Goal: Task Accomplishment & Management: Manage account settings

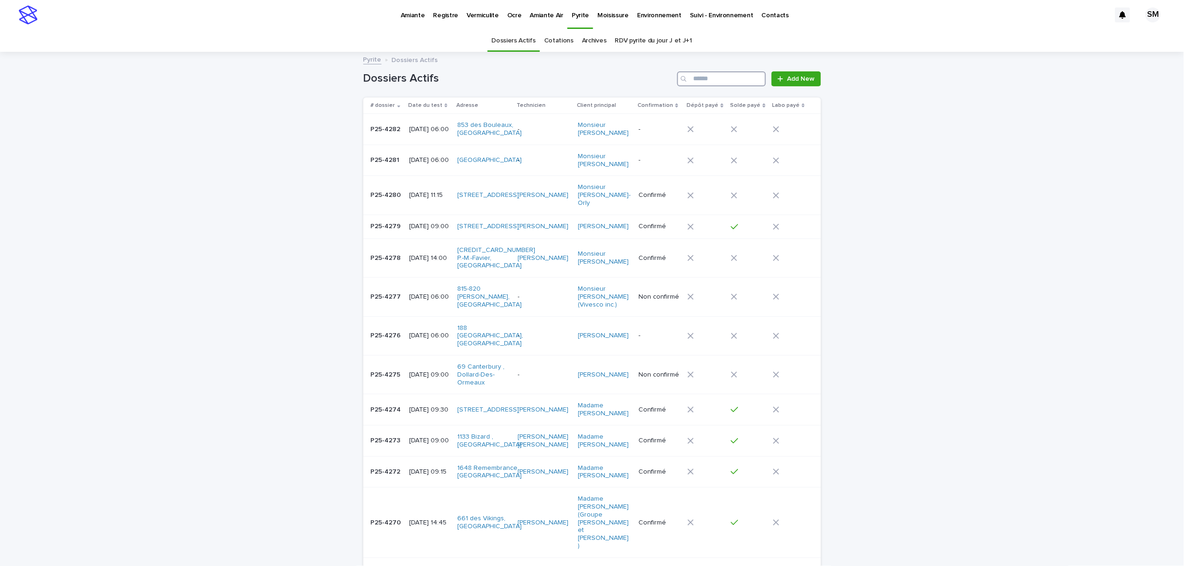
click at [708, 84] on input "Search" at bounding box center [721, 78] width 89 height 15
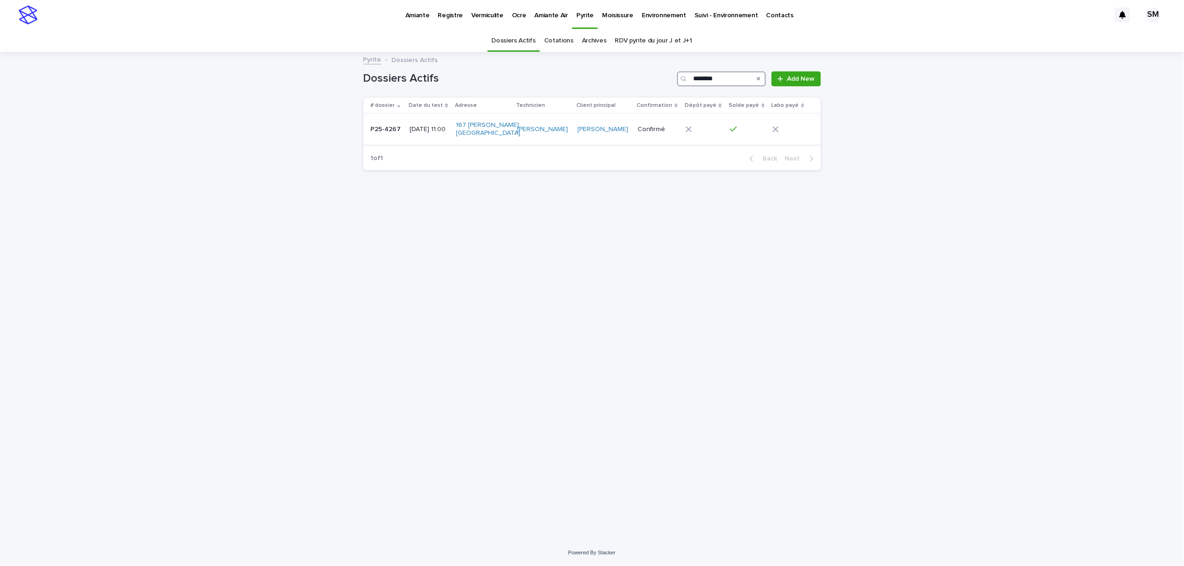
type input "********"
click at [393, 138] on td "P25-4267 P25-4267" at bounding box center [384, 129] width 43 height 31
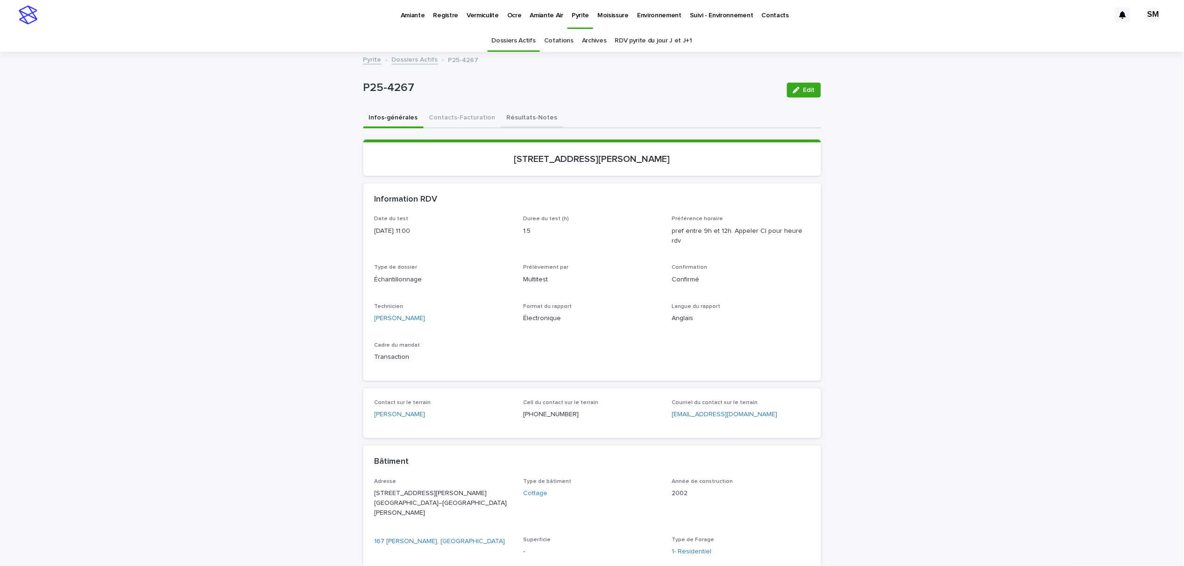
click at [522, 117] on button "Résultats-Notes" at bounding box center [532, 119] width 62 height 20
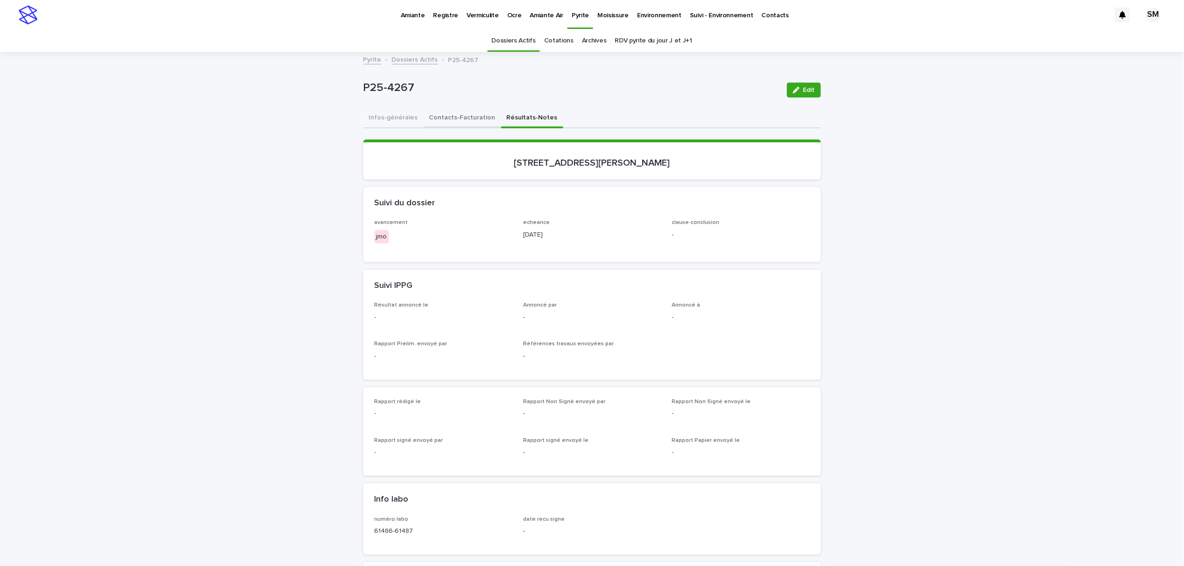
click at [437, 117] on button "Contacts-Facturation" at bounding box center [463, 119] width 78 height 20
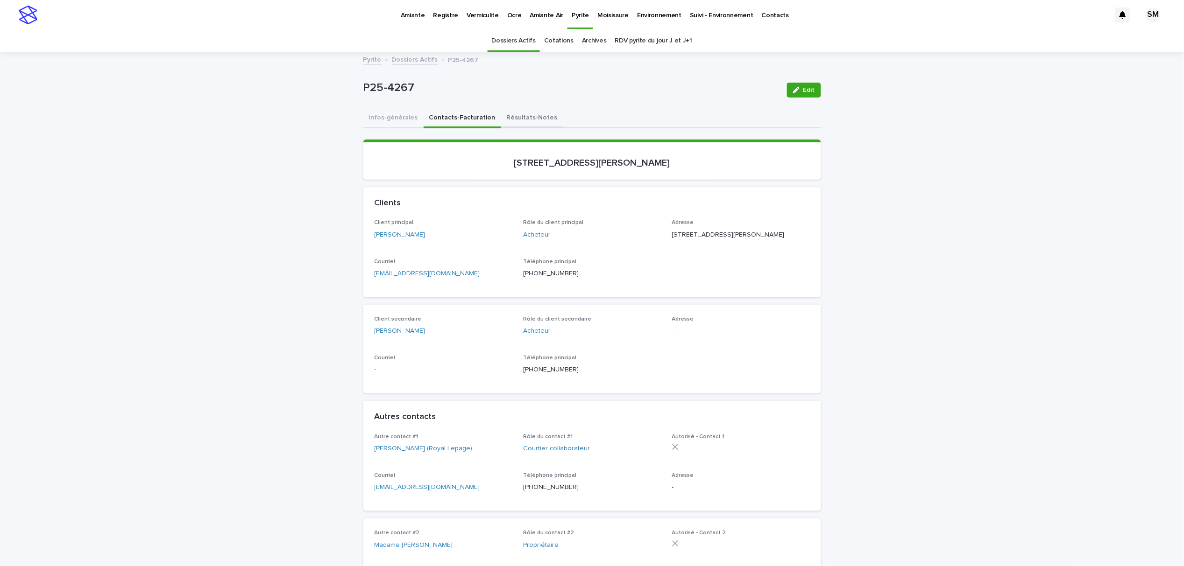
click at [512, 120] on button "Résultats-Notes" at bounding box center [532, 119] width 62 height 20
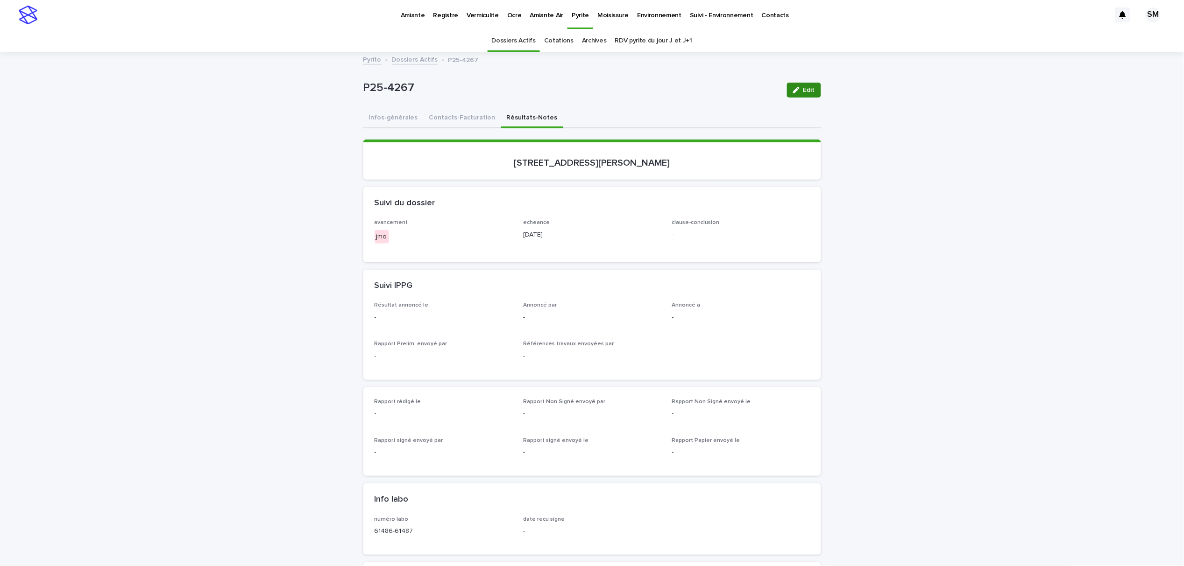
click at [803, 88] on span "Edit" at bounding box center [809, 90] width 12 height 7
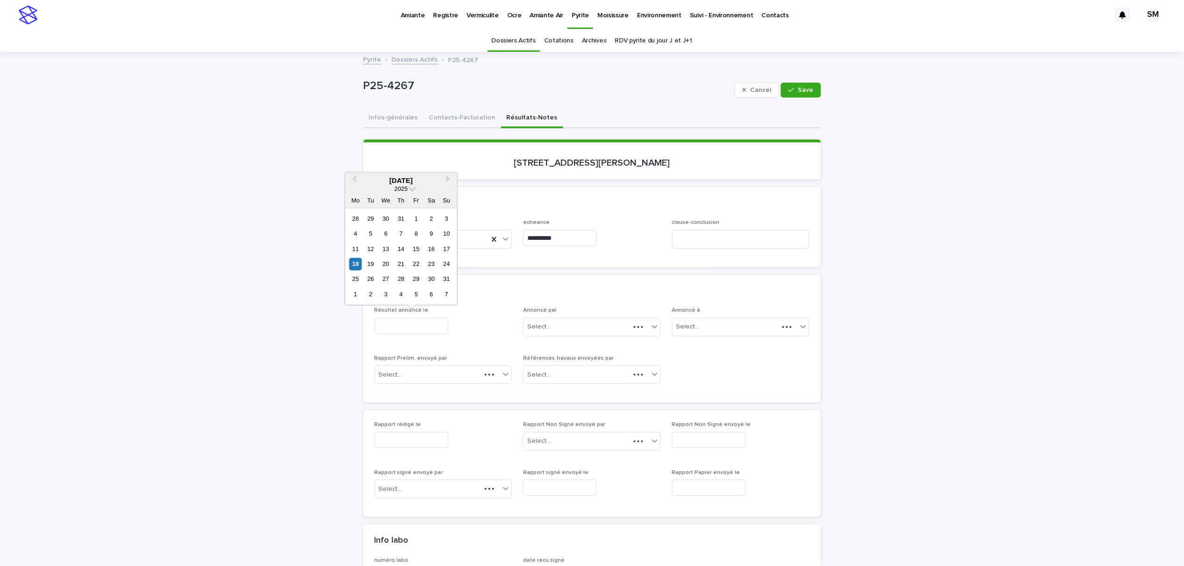
click at [399, 325] on input "text" at bounding box center [412, 326] width 74 height 16
click at [357, 263] on div "18" at bounding box center [355, 264] width 13 height 13
type input "**********"
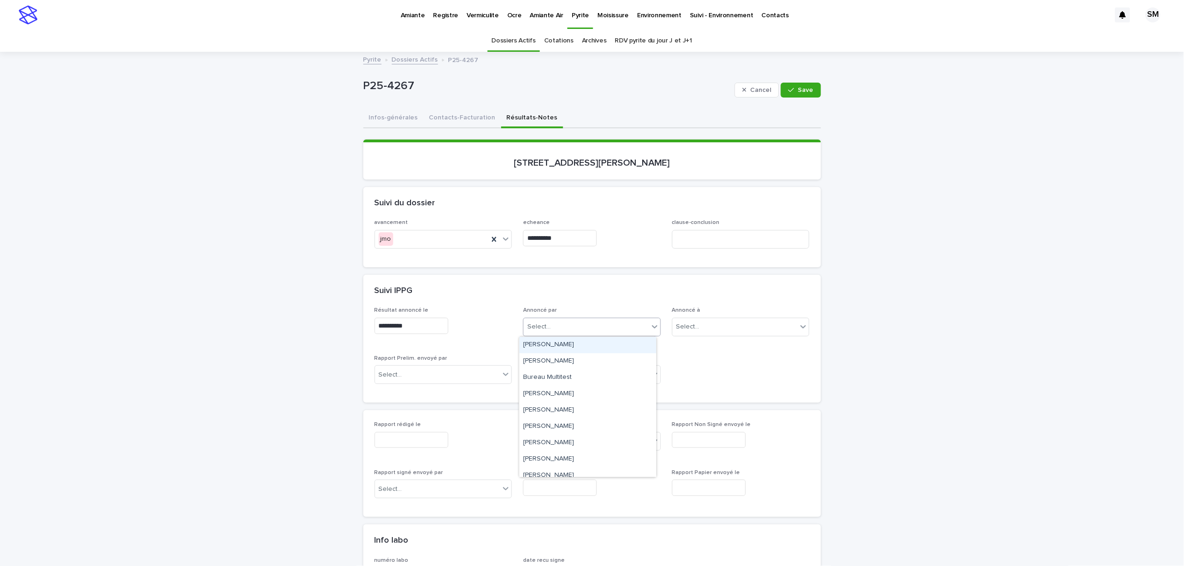
click at [561, 329] on div "Select..." at bounding box center [585, 326] width 125 height 15
type input "**"
click at [563, 357] on div "Sabrine Metahni" at bounding box center [587, 362] width 137 height 16
click at [791, 90] on div "button" at bounding box center [792, 90] width 9 height 7
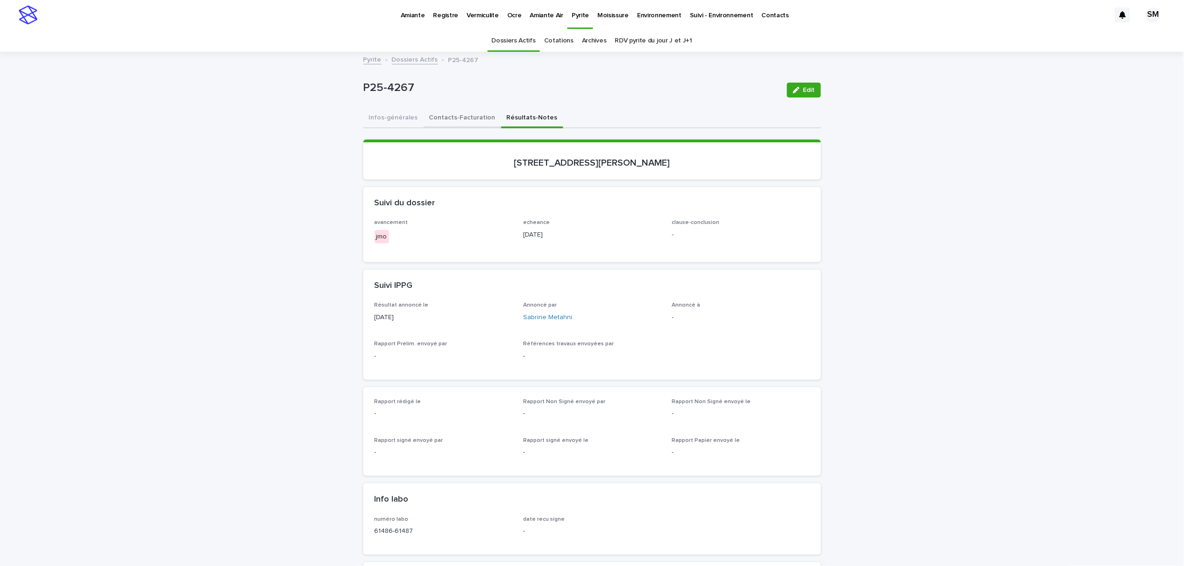
click at [450, 115] on button "Contacts-Facturation" at bounding box center [463, 119] width 78 height 20
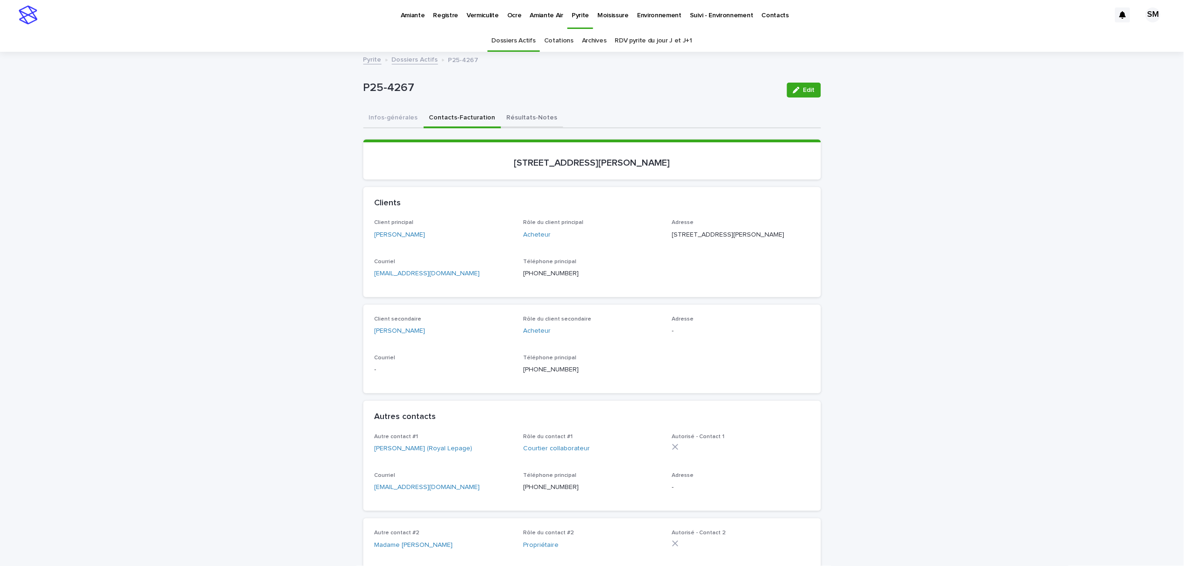
click at [503, 118] on button "Résultats-Notes" at bounding box center [532, 119] width 62 height 20
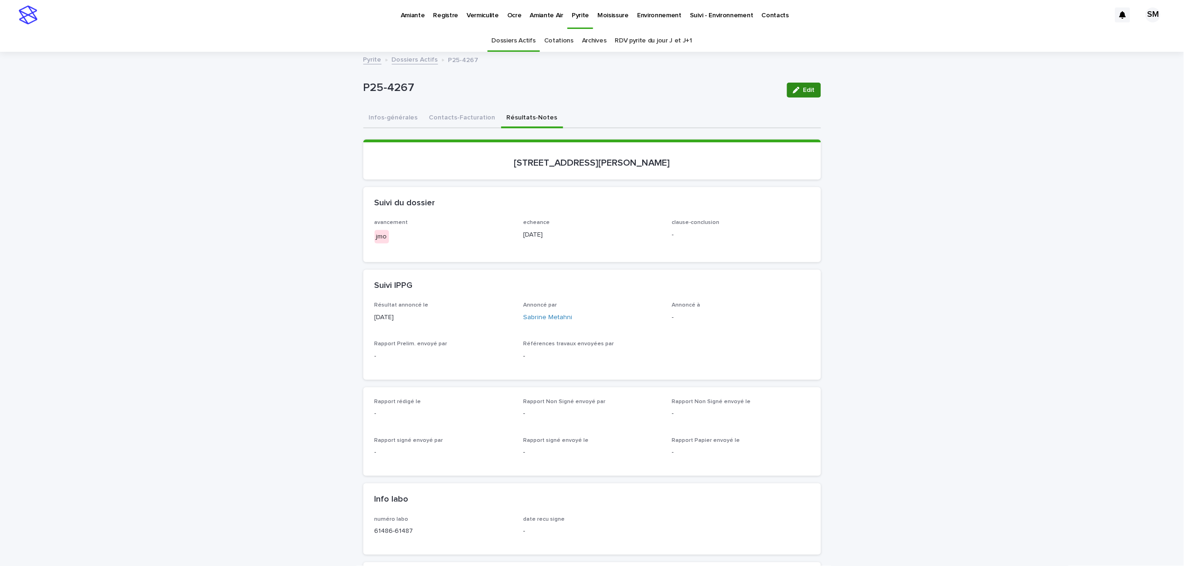
click at [796, 89] on div "button" at bounding box center [798, 90] width 10 height 7
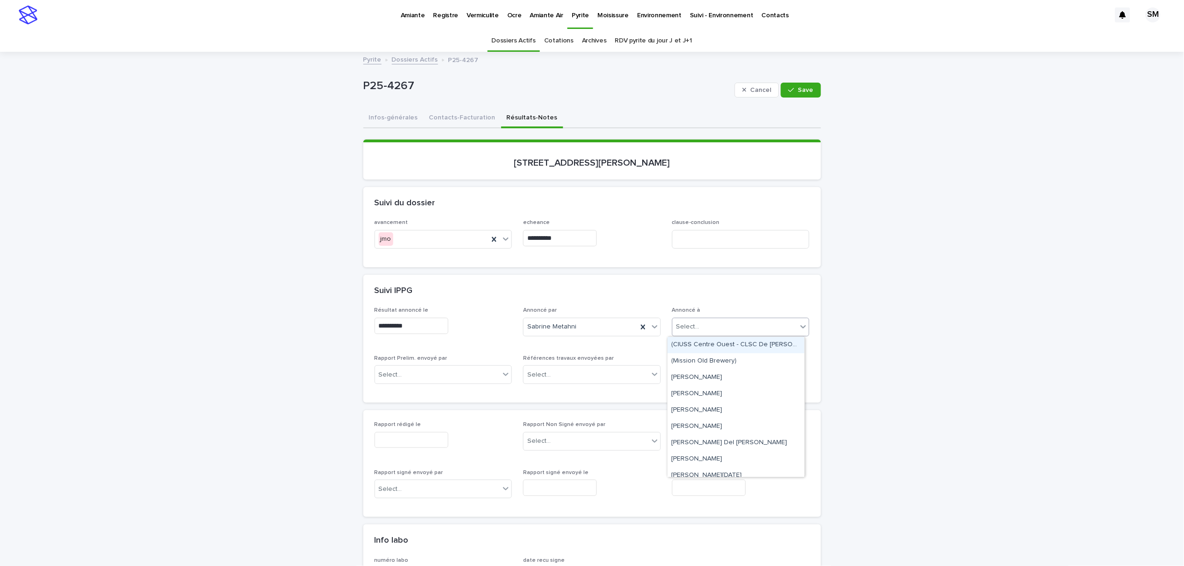
click at [685, 323] on div "Select..." at bounding box center [687, 327] width 23 height 10
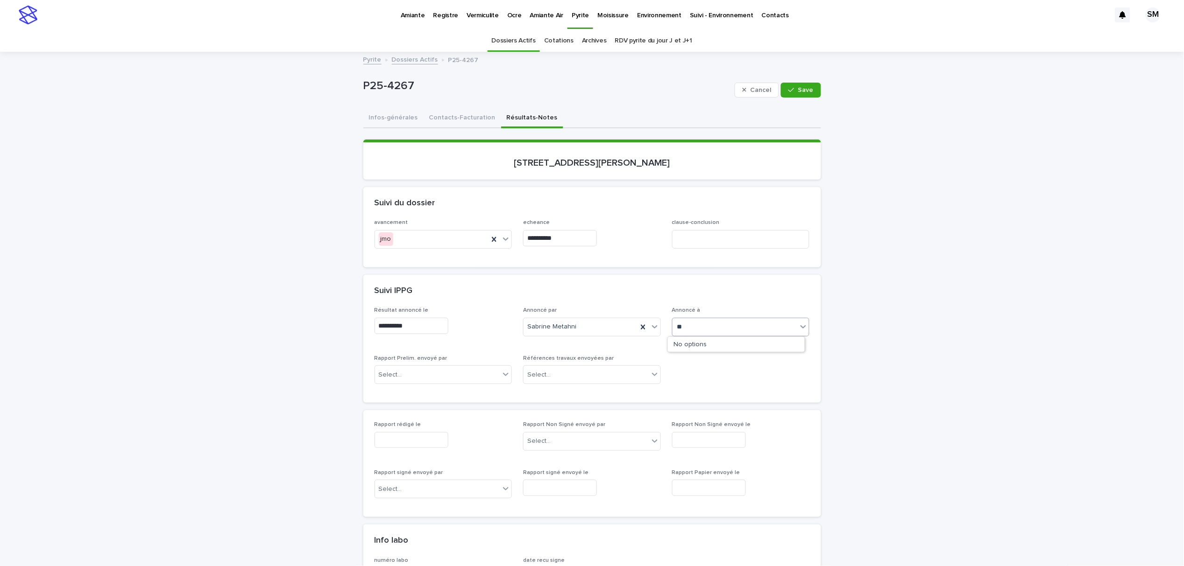
type input "*"
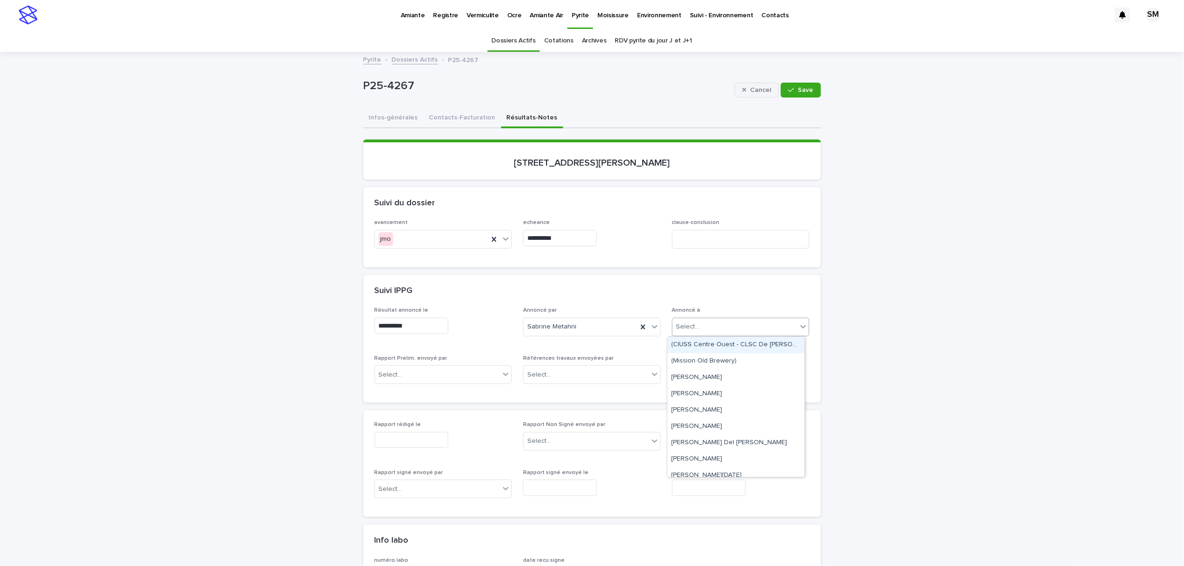
click at [773, 91] on button "Cancel" at bounding box center [757, 90] width 45 height 15
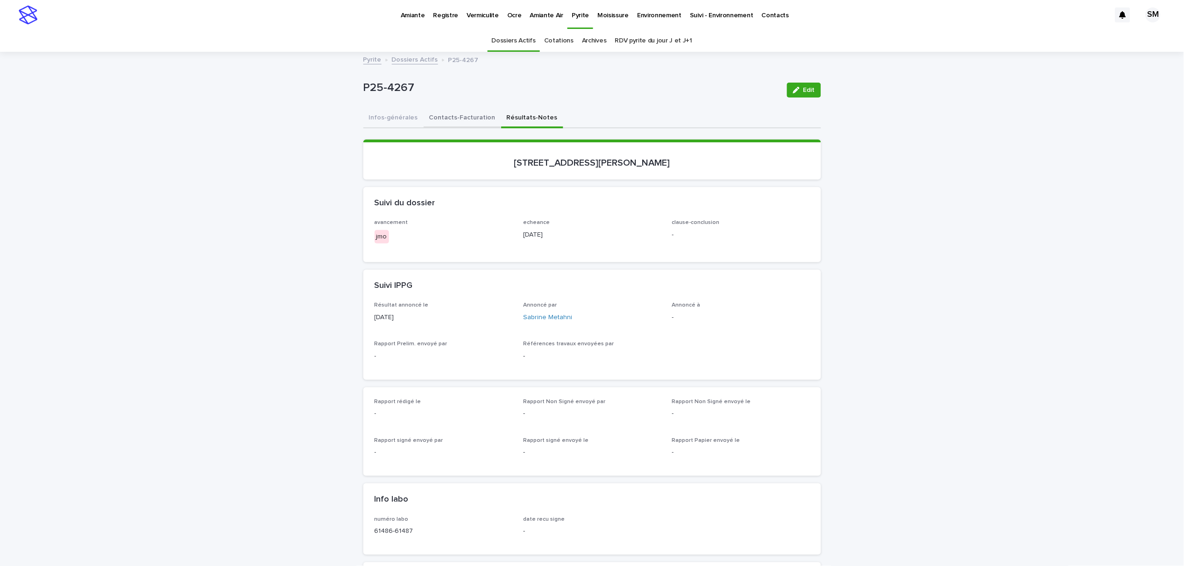
click at [432, 113] on button "Contacts-Facturation" at bounding box center [463, 119] width 78 height 20
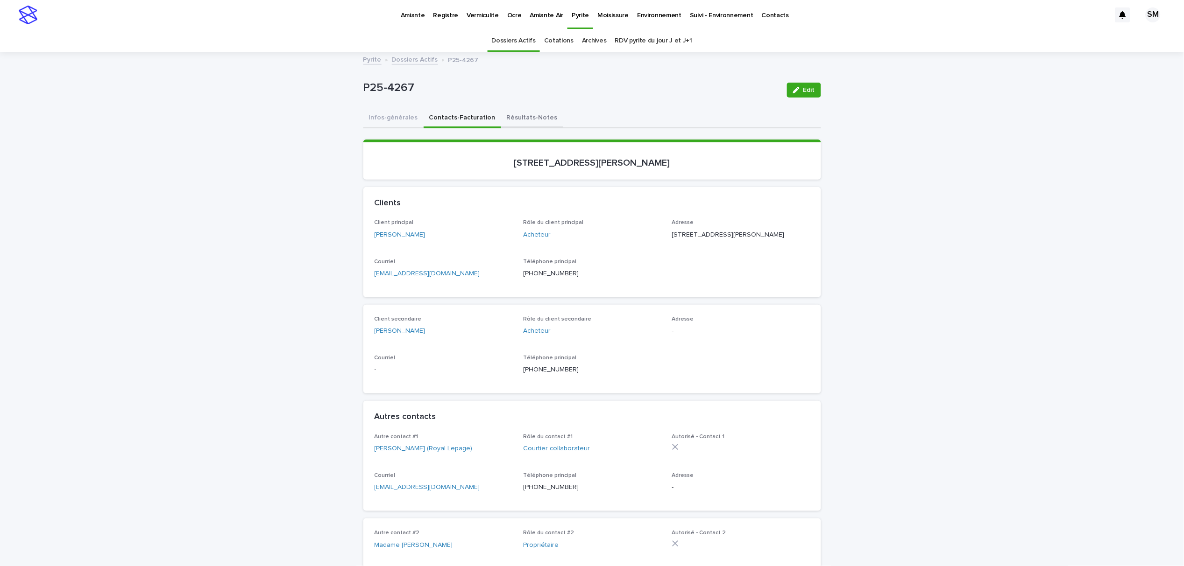
drag, startPoint x: 494, startPoint y: 119, endPoint x: 509, endPoint y: 120, distance: 15.0
click at [501, 119] on button "Résultats-Notes" at bounding box center [532, 119] width 62 height 20
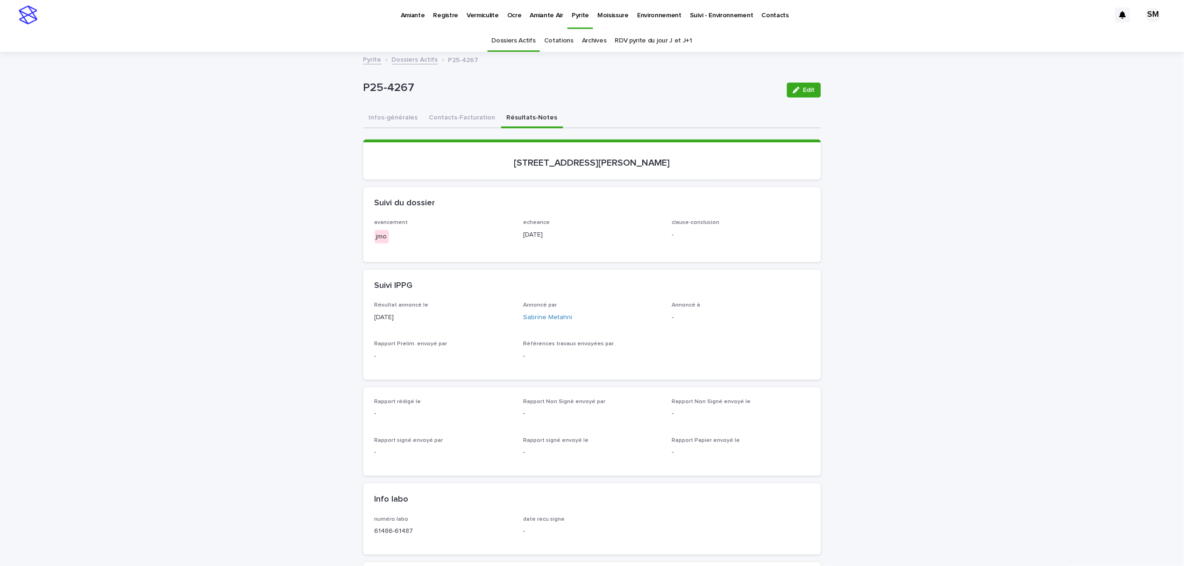
click at [797, 90] on div "button" at bounding box center [798, 90] width 10 height 7
click at [715, 326] on div "Select..." at bounding box center [734, 326] width 125 height 15
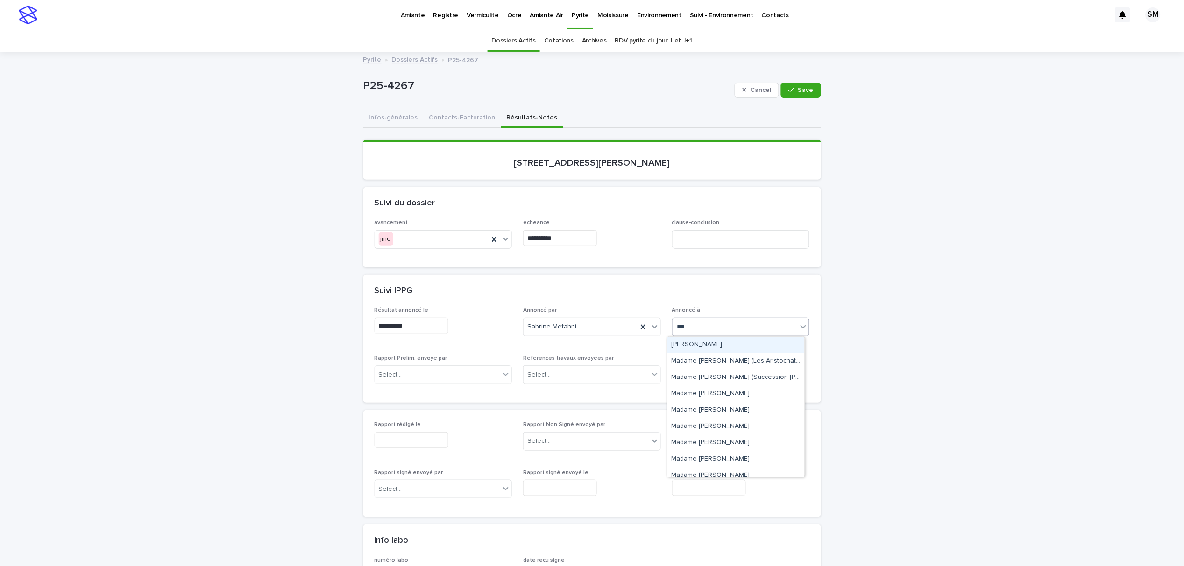
type input "****"
click at [688, 345] on div "Ms. Renata Milczarek" at bounding box center [736, 345] width 137 height 16
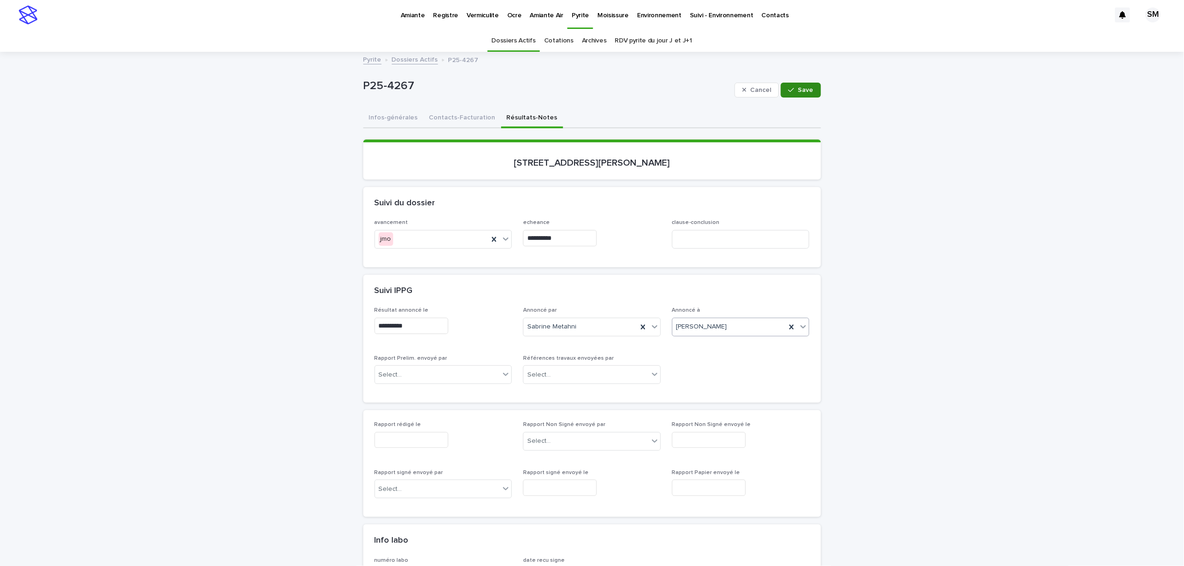
click at [788, 93] on button "Save" at bounding box center [801, 90] width 40 height 15
